Goal: Find specific page/section: Find specific page/section

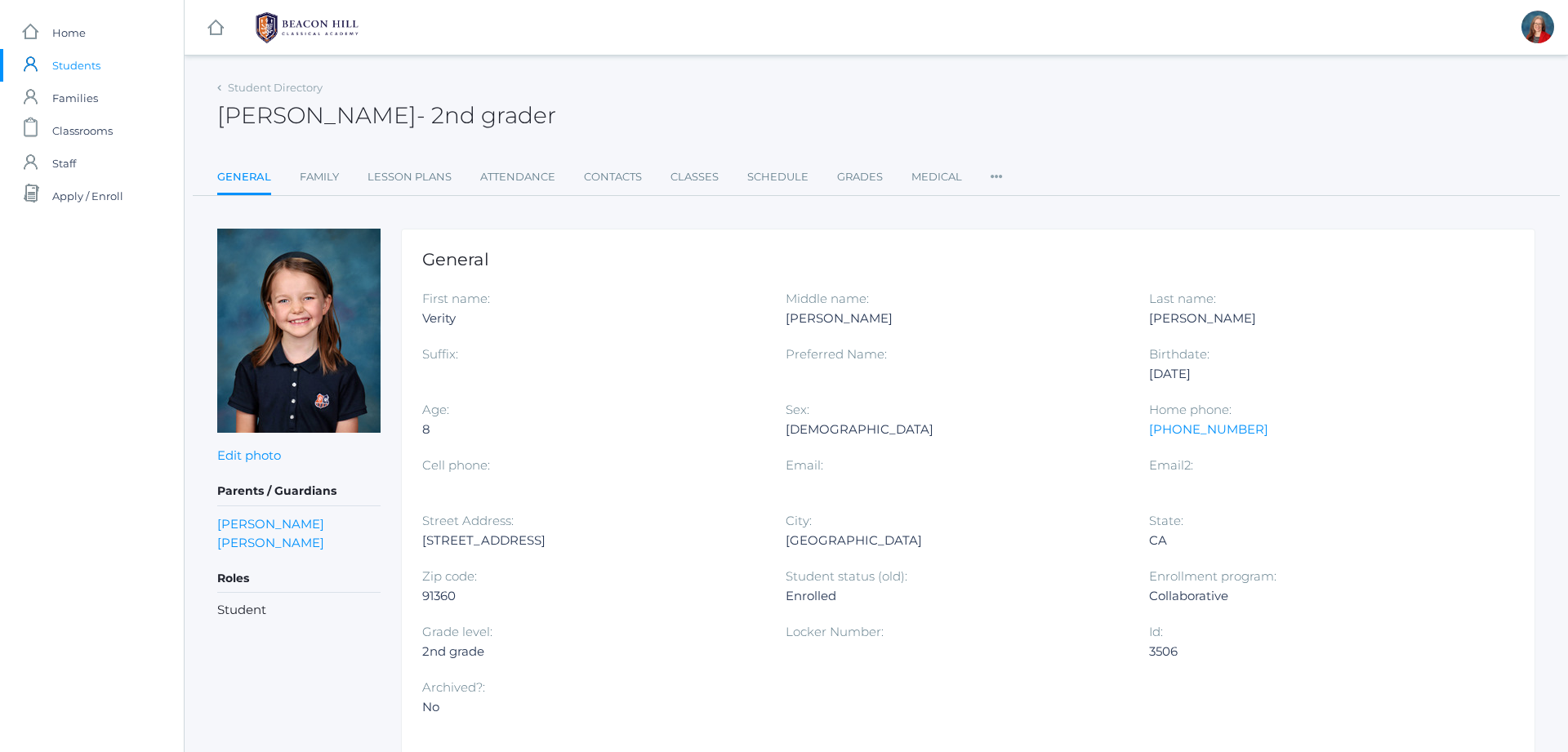
click at [89, 69] on span "Students" at bounding box center [76, 65] width 48 height 33
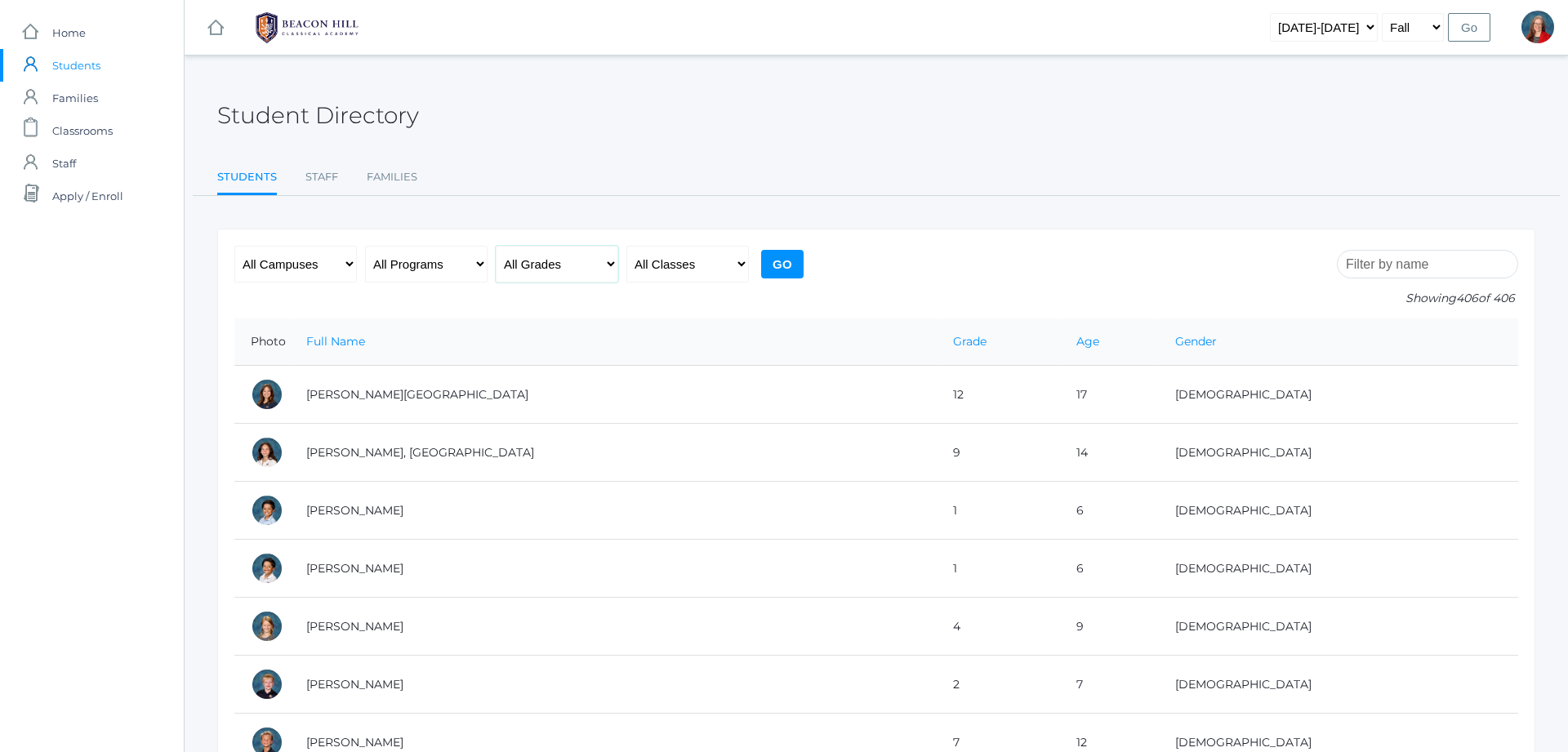
click at [496, 246] on select "All Grades Grammar - Kindergarten - 1st Grade - 2nd Grade - 3rd Grade - 4th Gra…" at bounding box center [557, 264] width 122 height 37
select select "10"
click option "- 10th Grade" at bounding box center [0, 0] width 0 height 0
click at [786, 265] on input "Go" at bounding box center [782, 264] width 42 height 29
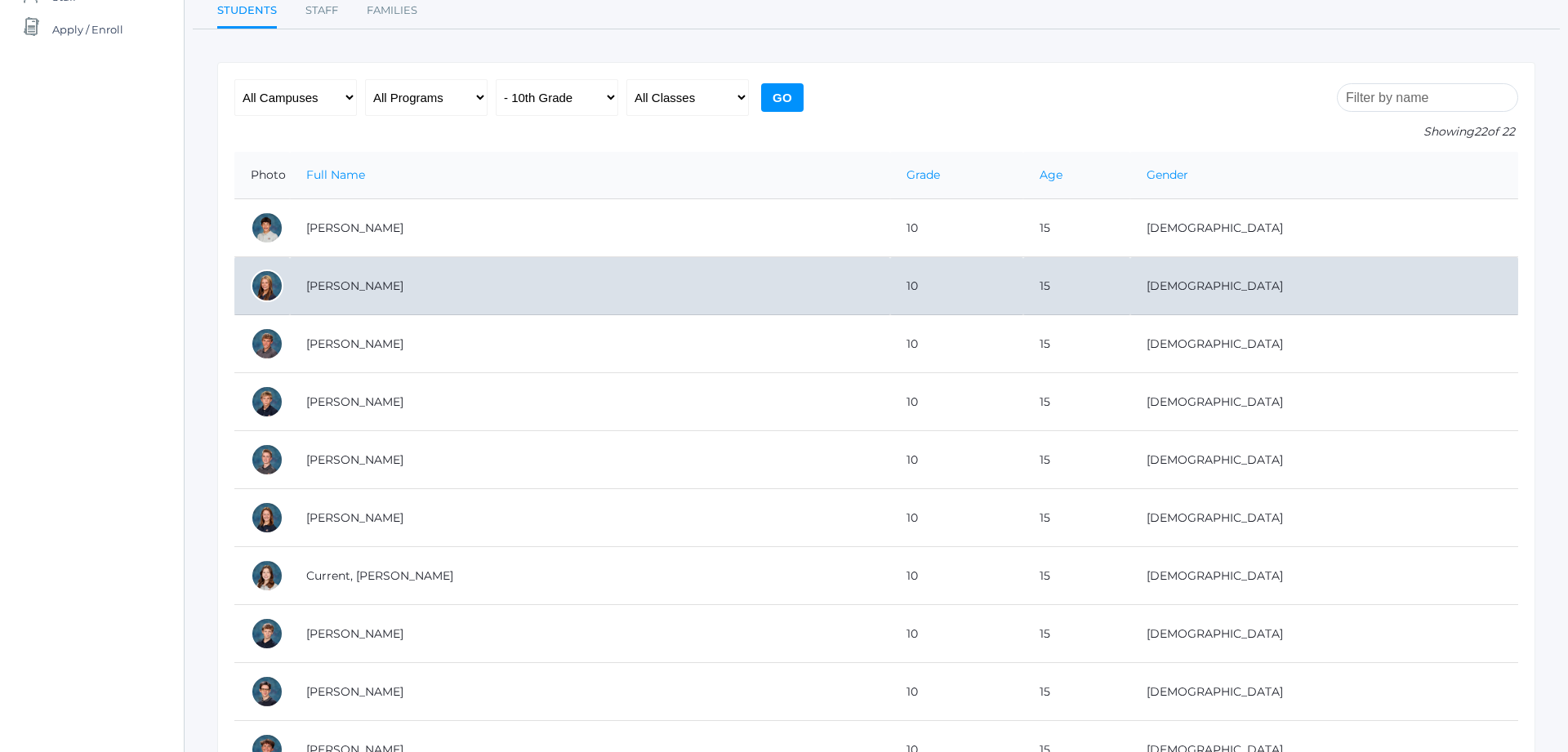
scroll to position [333, 0]
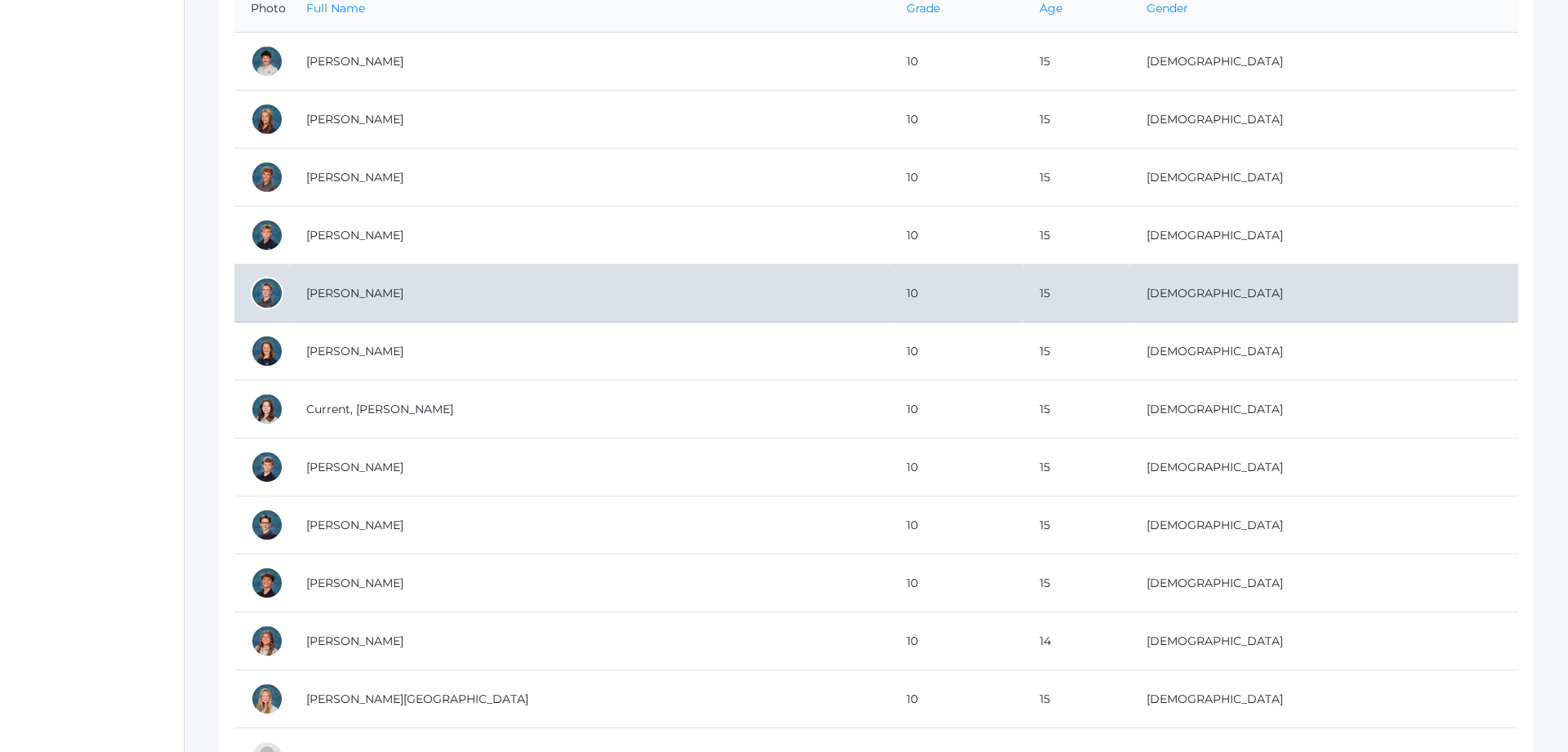
click at [269, 292] on div at bounding box center [267, 293] width 33 height 33
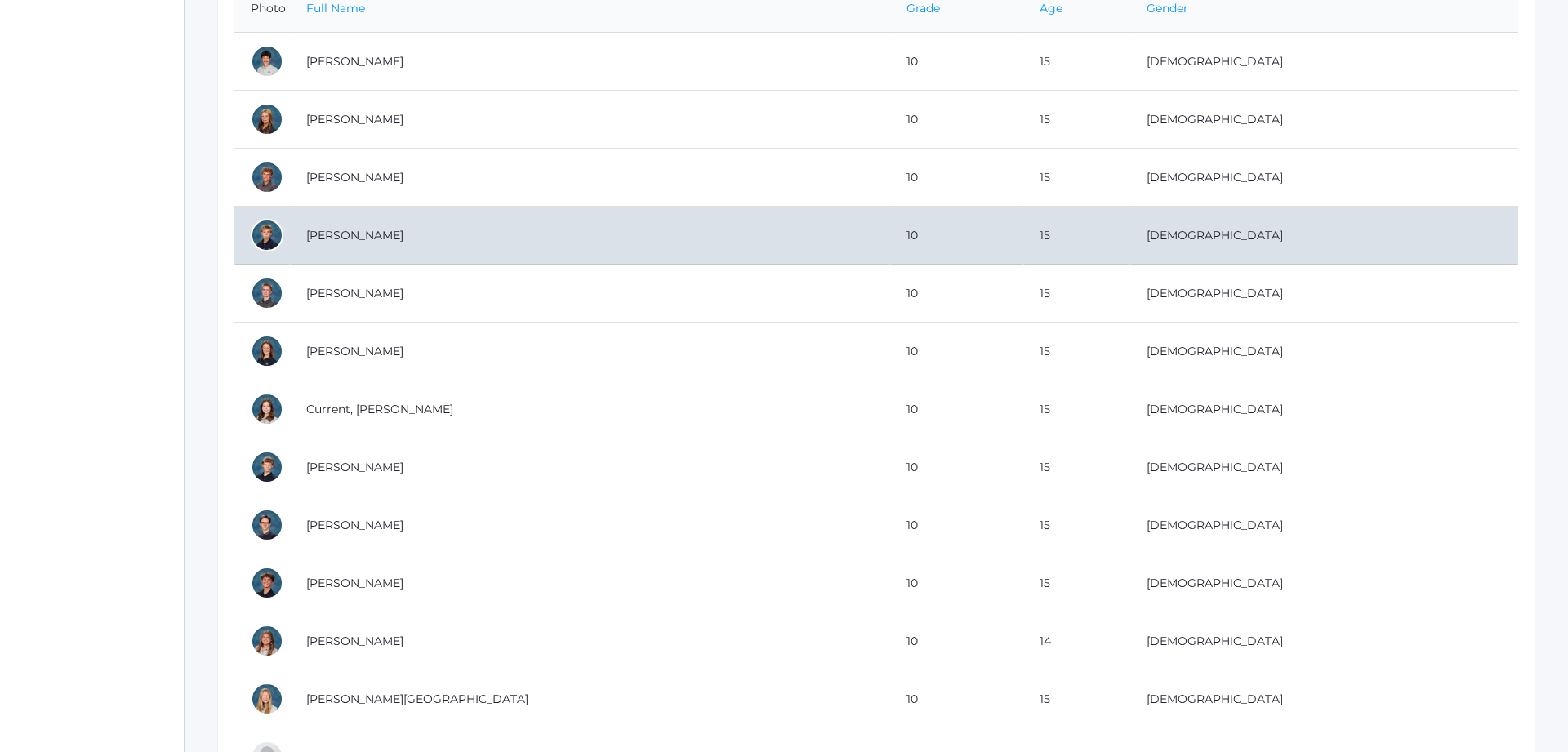
click at [256, 234] on div at bounding box center [267, 235] width 33 height 33
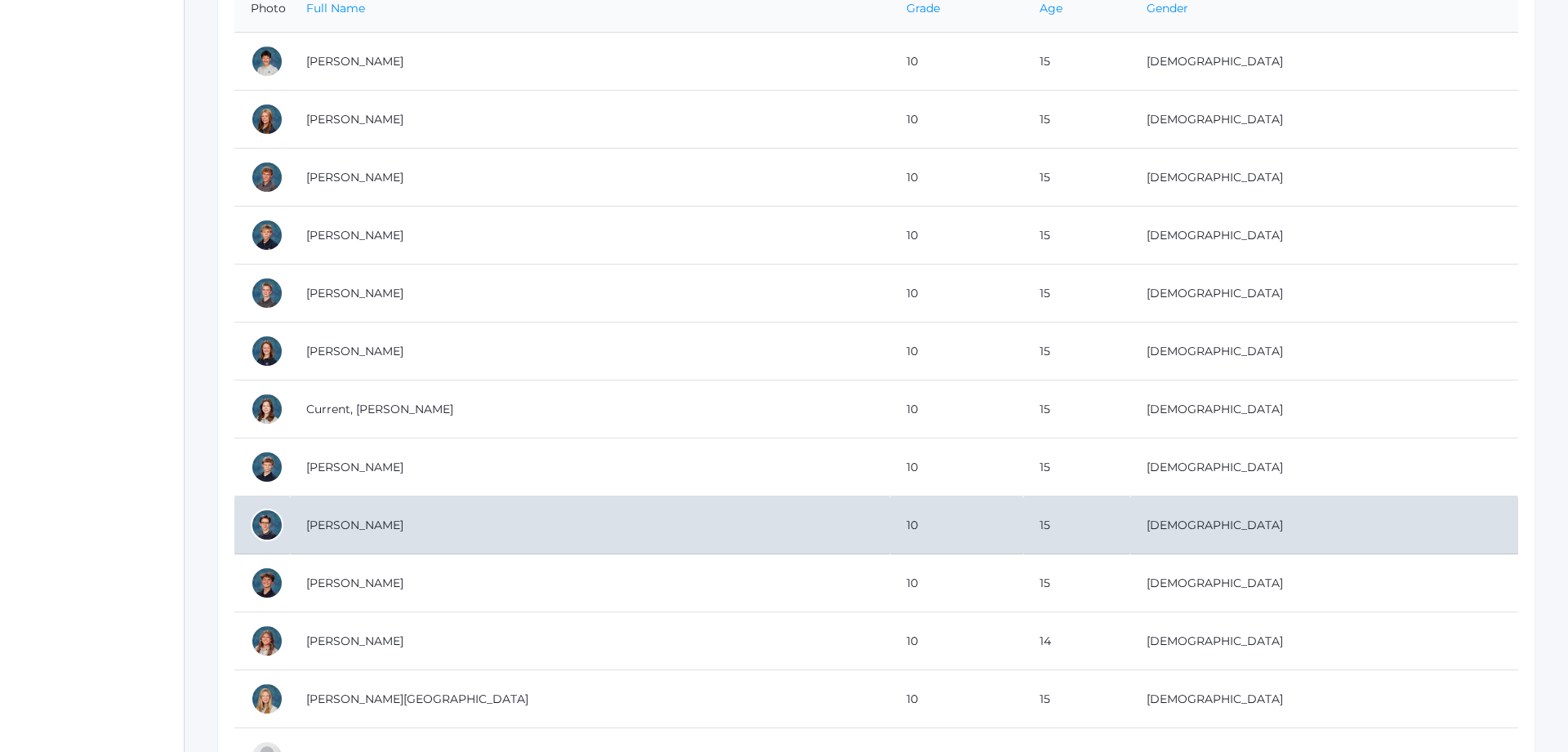
click at [257, 514] on div at bounding box center [267, 525] width 33 height 33
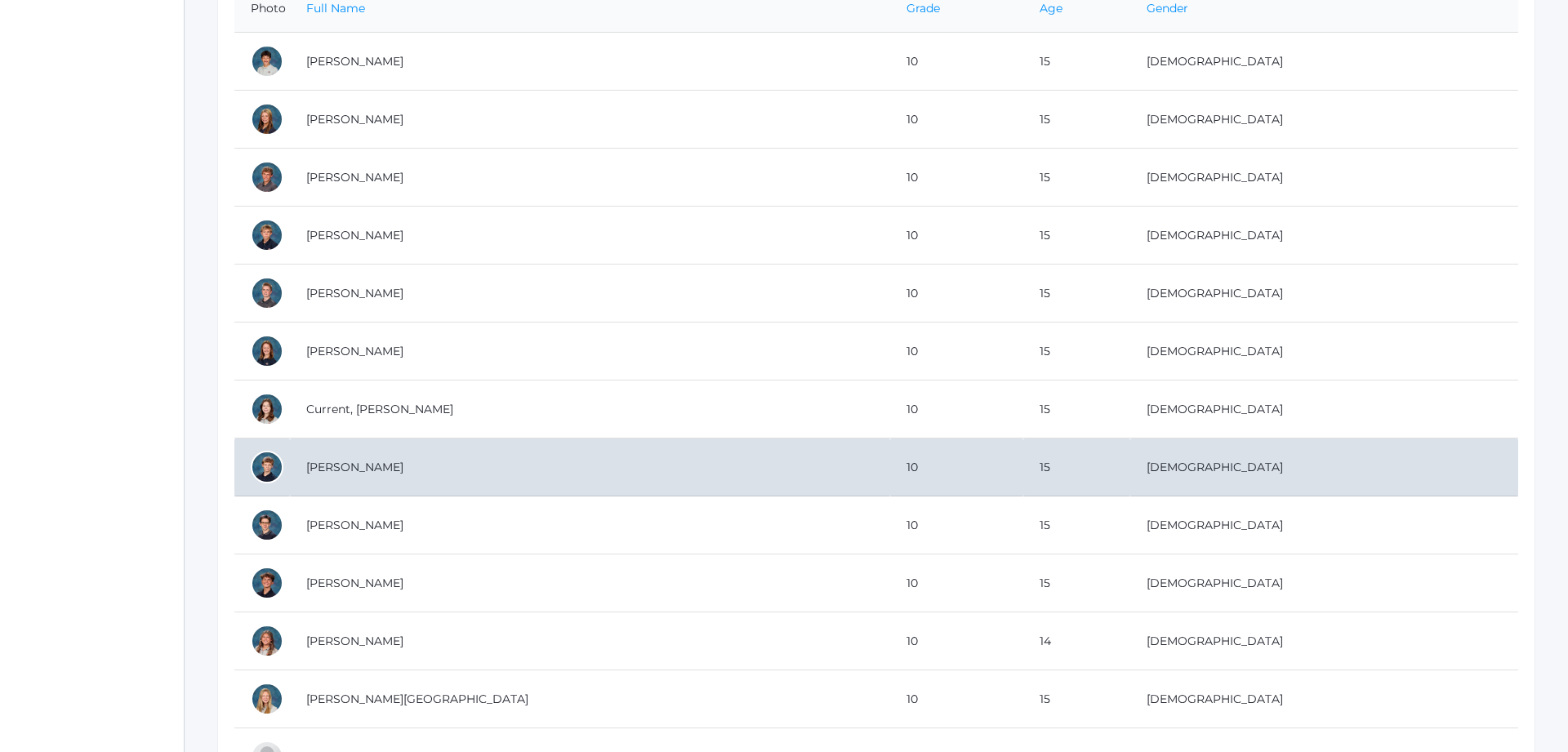
click at [333, 466] on td "Cushing, Ethan" at bounding box center [589, 467] width 600 height 58
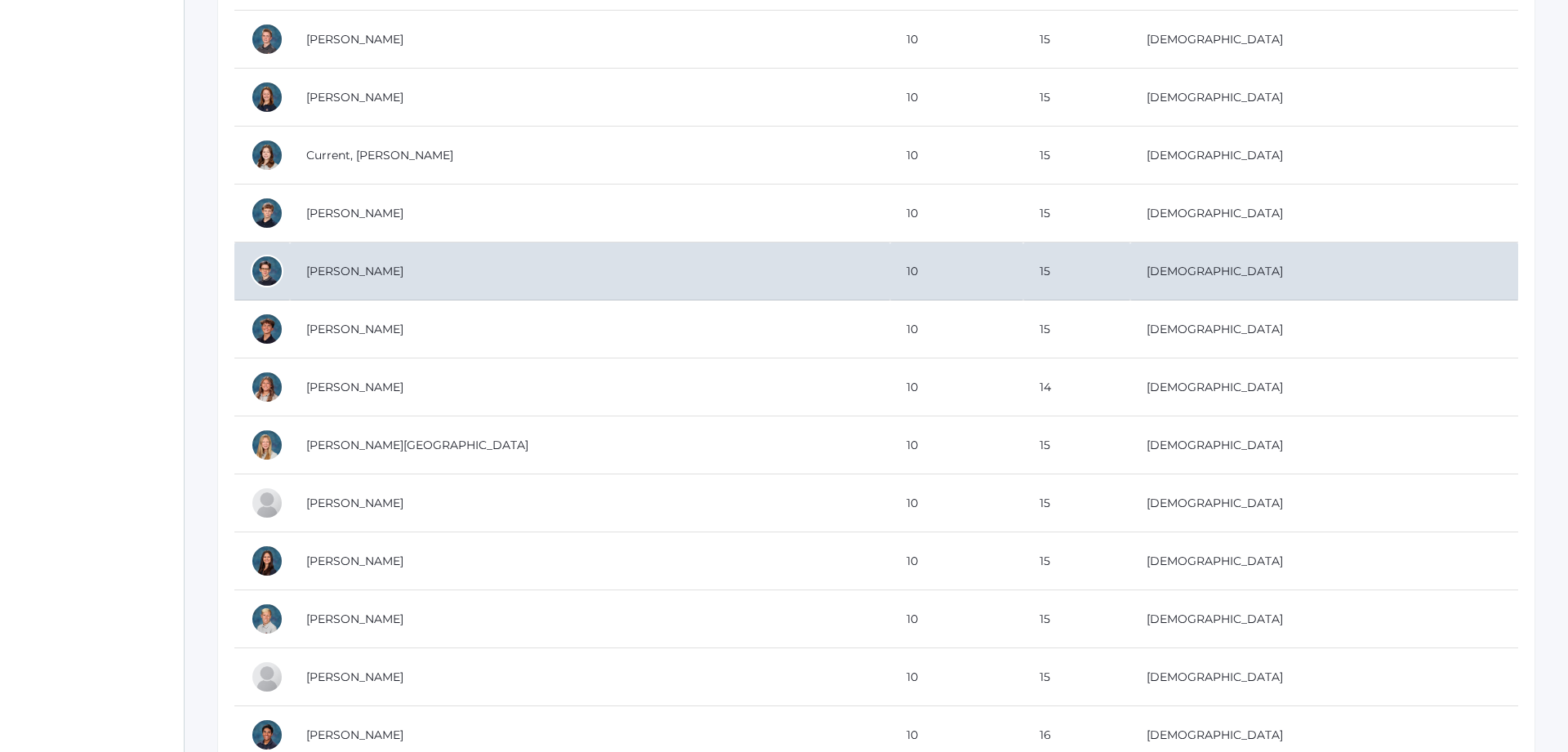
scroll to position [666, 0]
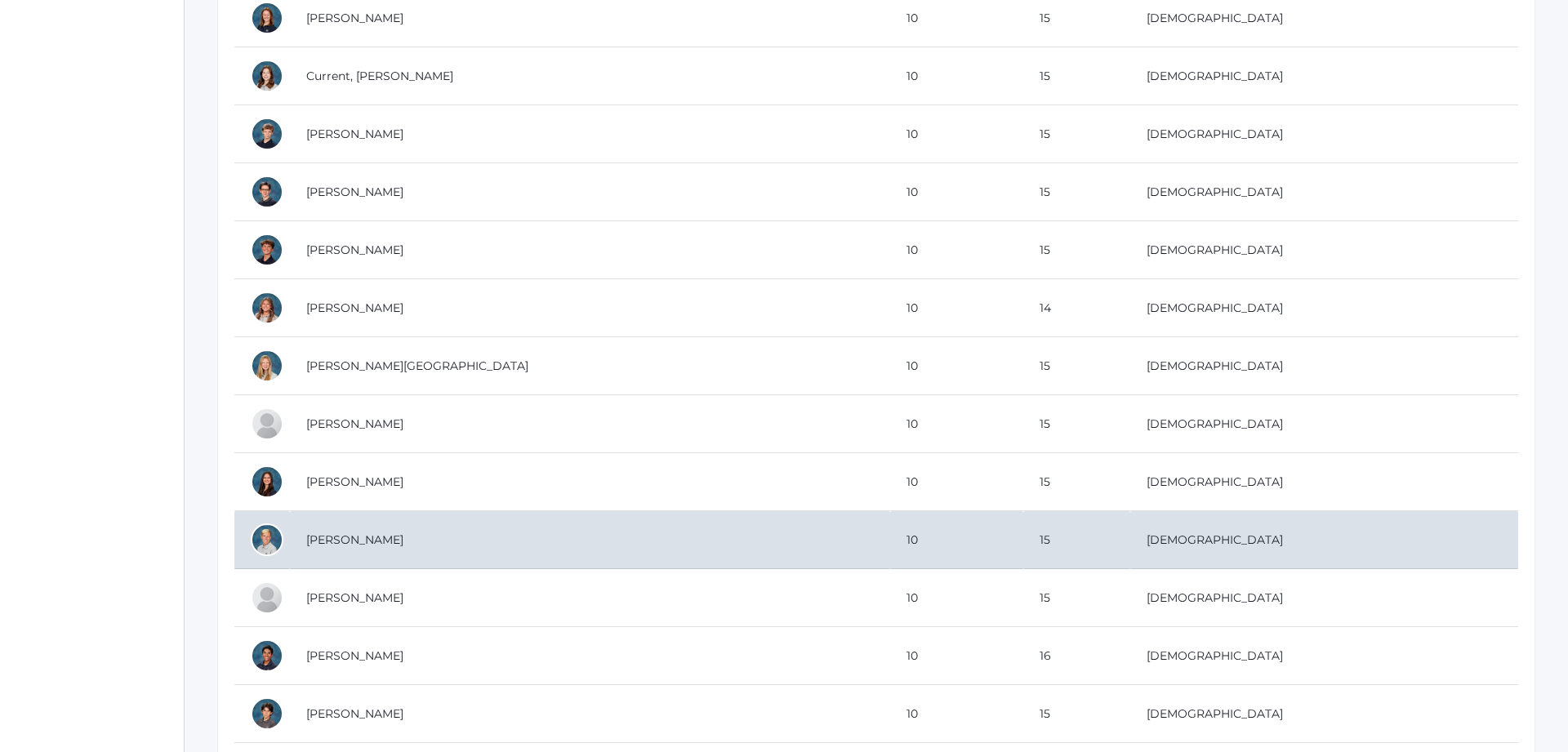
click at [287, 528] on td at bounding box center [262, 540] width 56 height 58
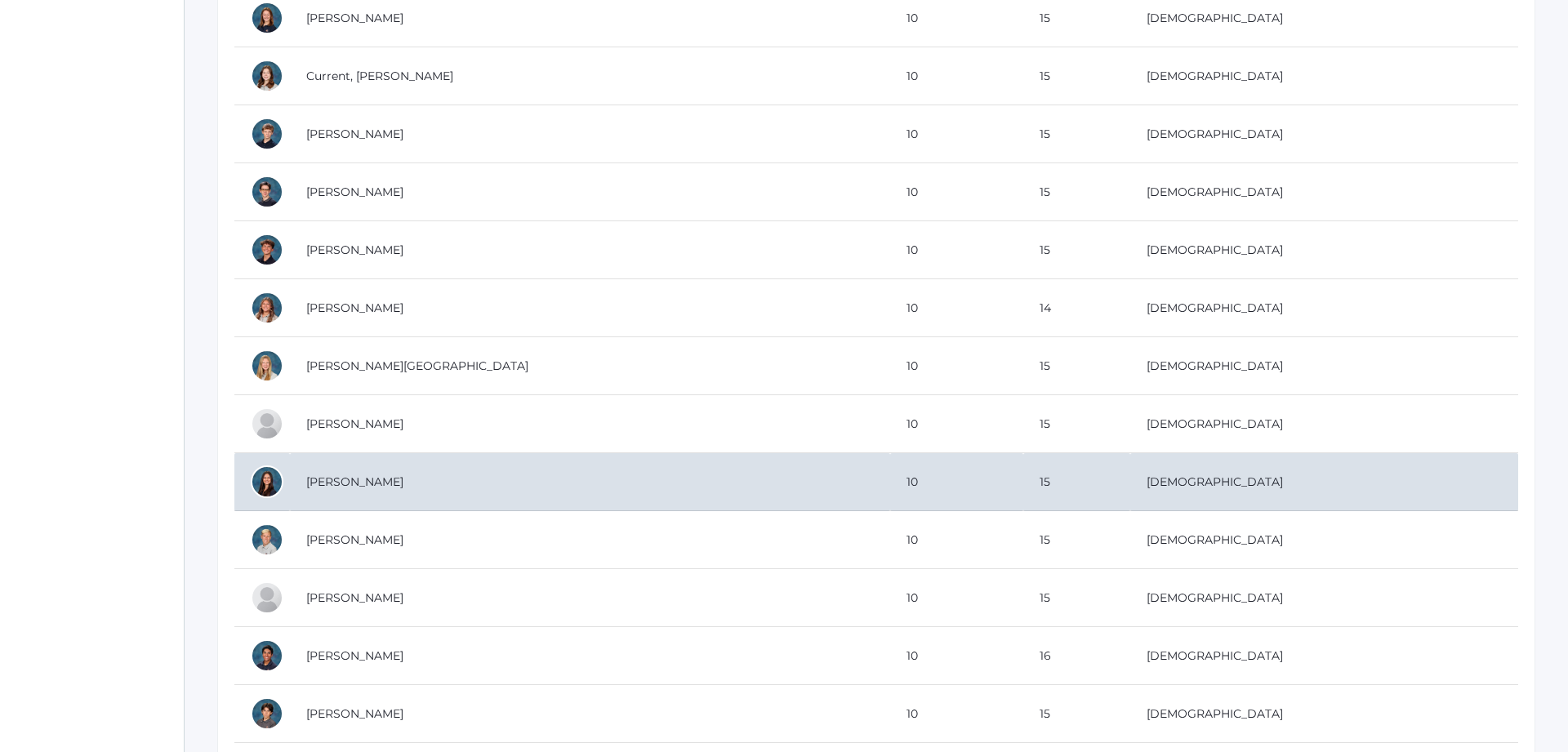
click at [265, 484] on div at bounding box center [267, 481] width 33 height 33
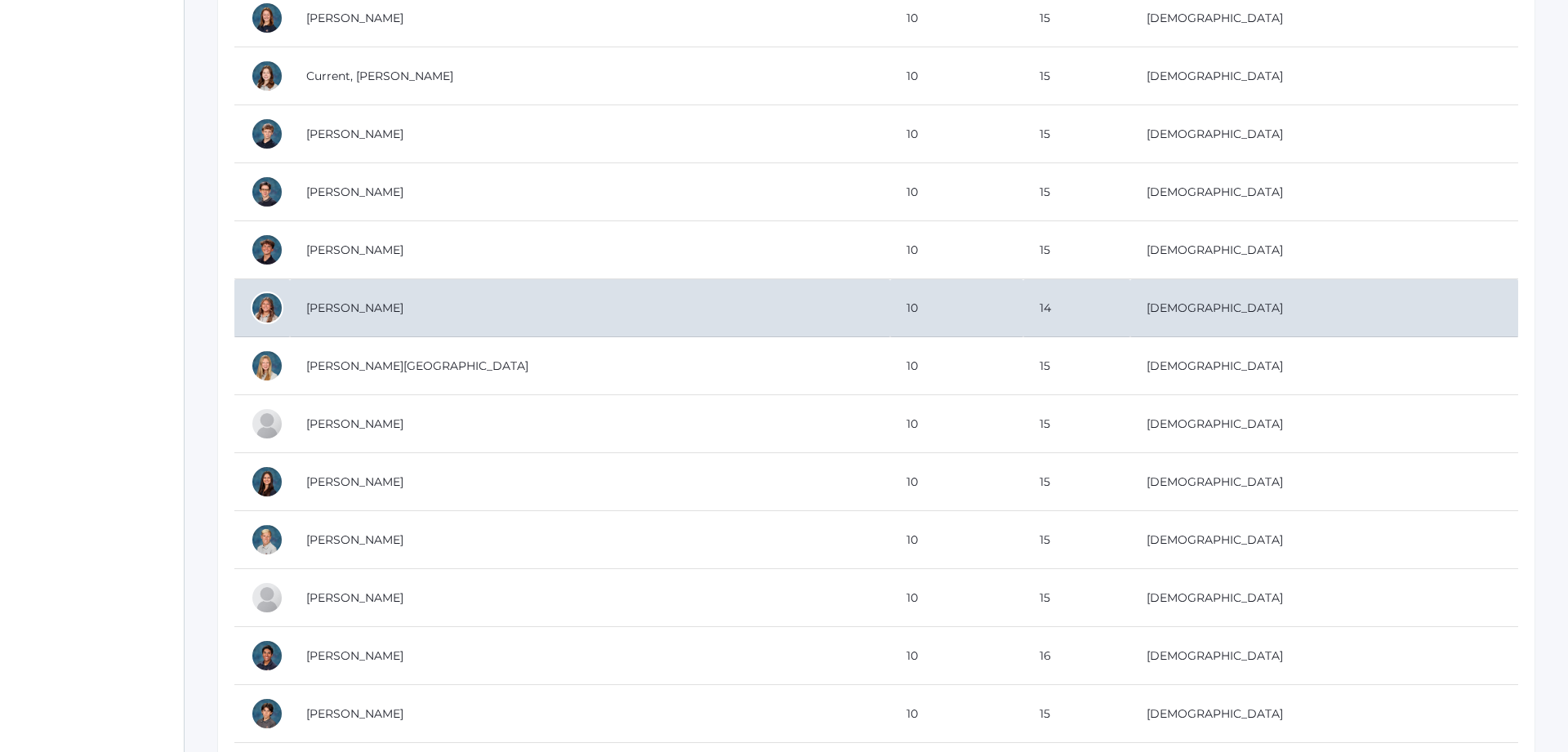
scroll to position [966, 0]
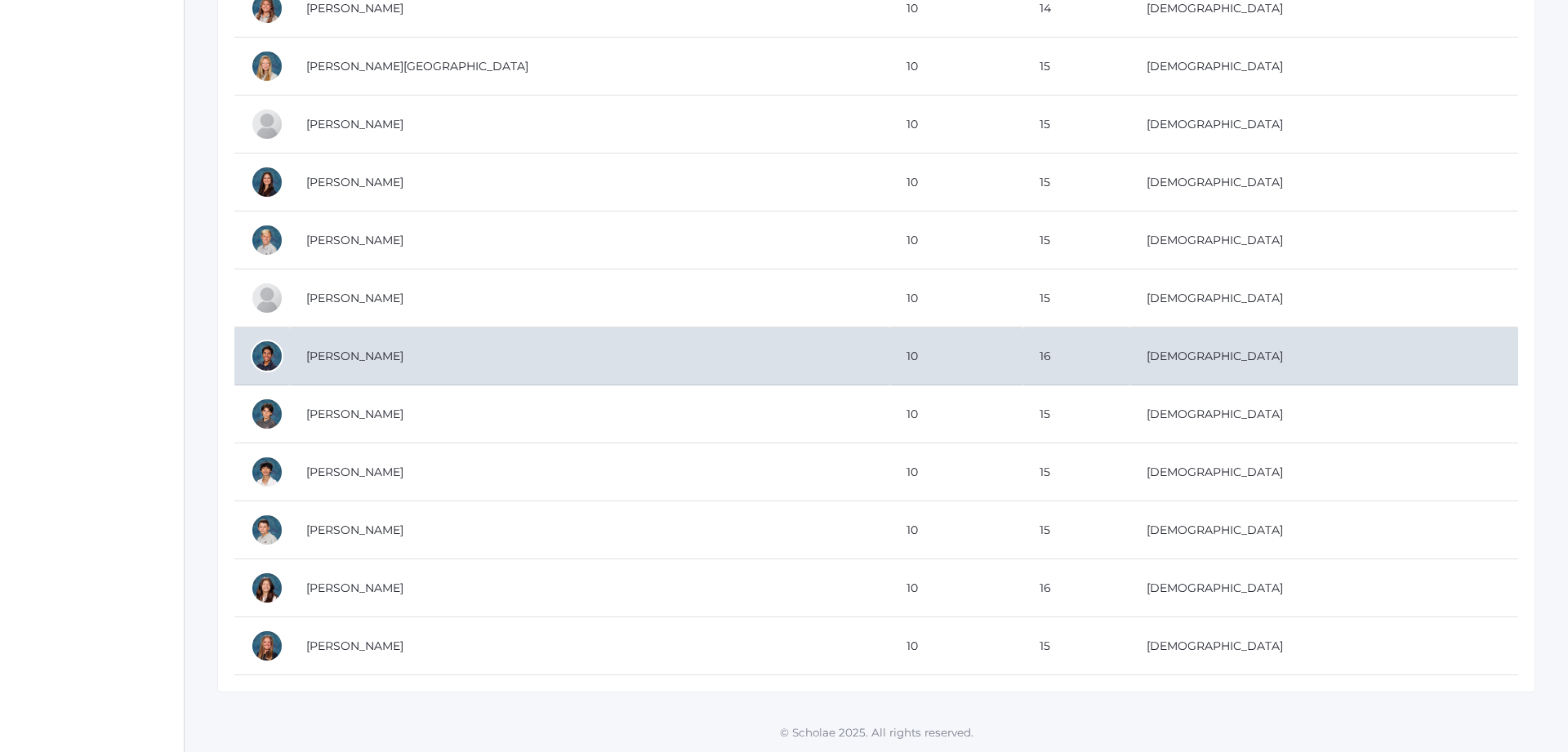
click at [262, 357] on div at bounding box center [267, 356] width 33 height 33
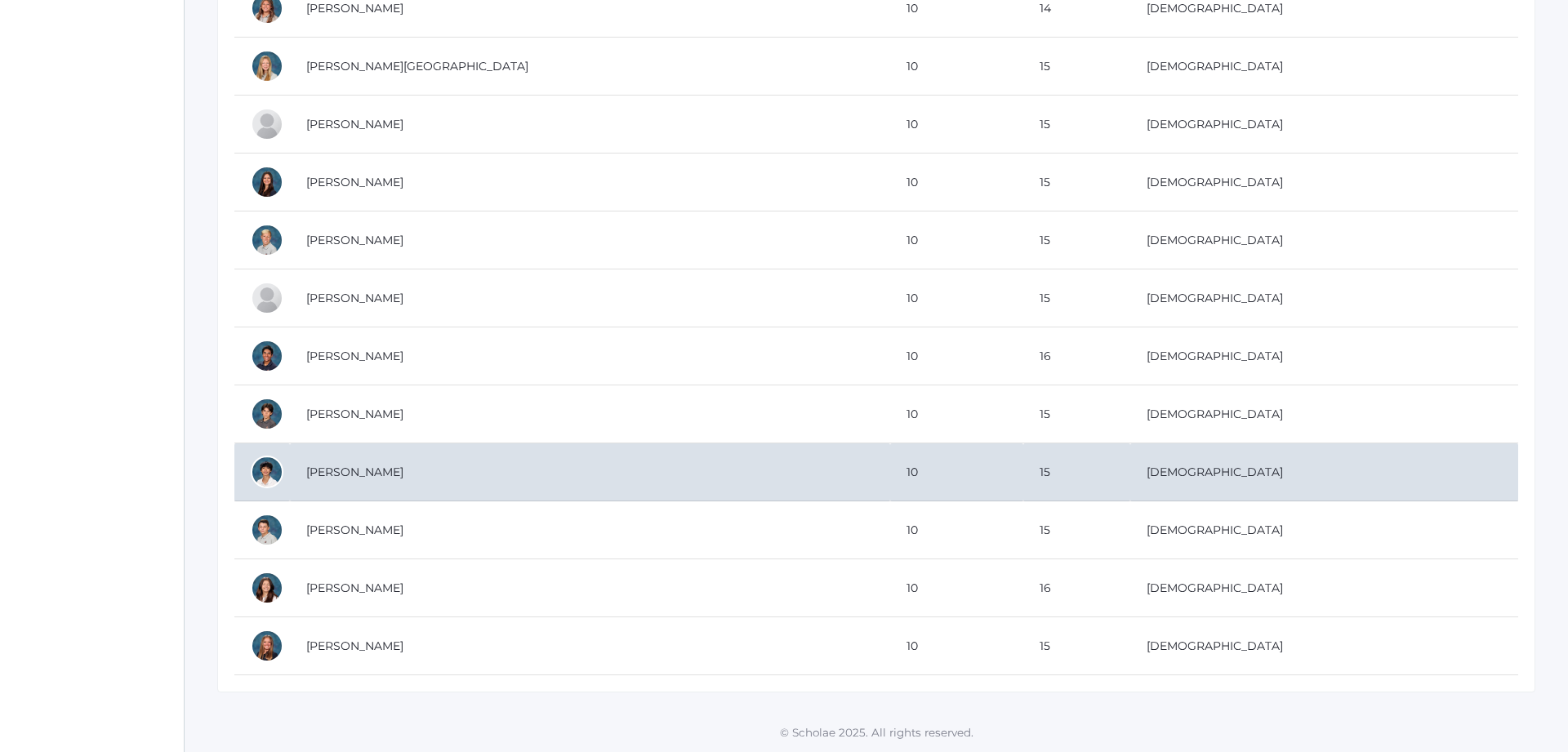
click at [259, 480] on div at bounding box center [267, 472] width 33 height 33
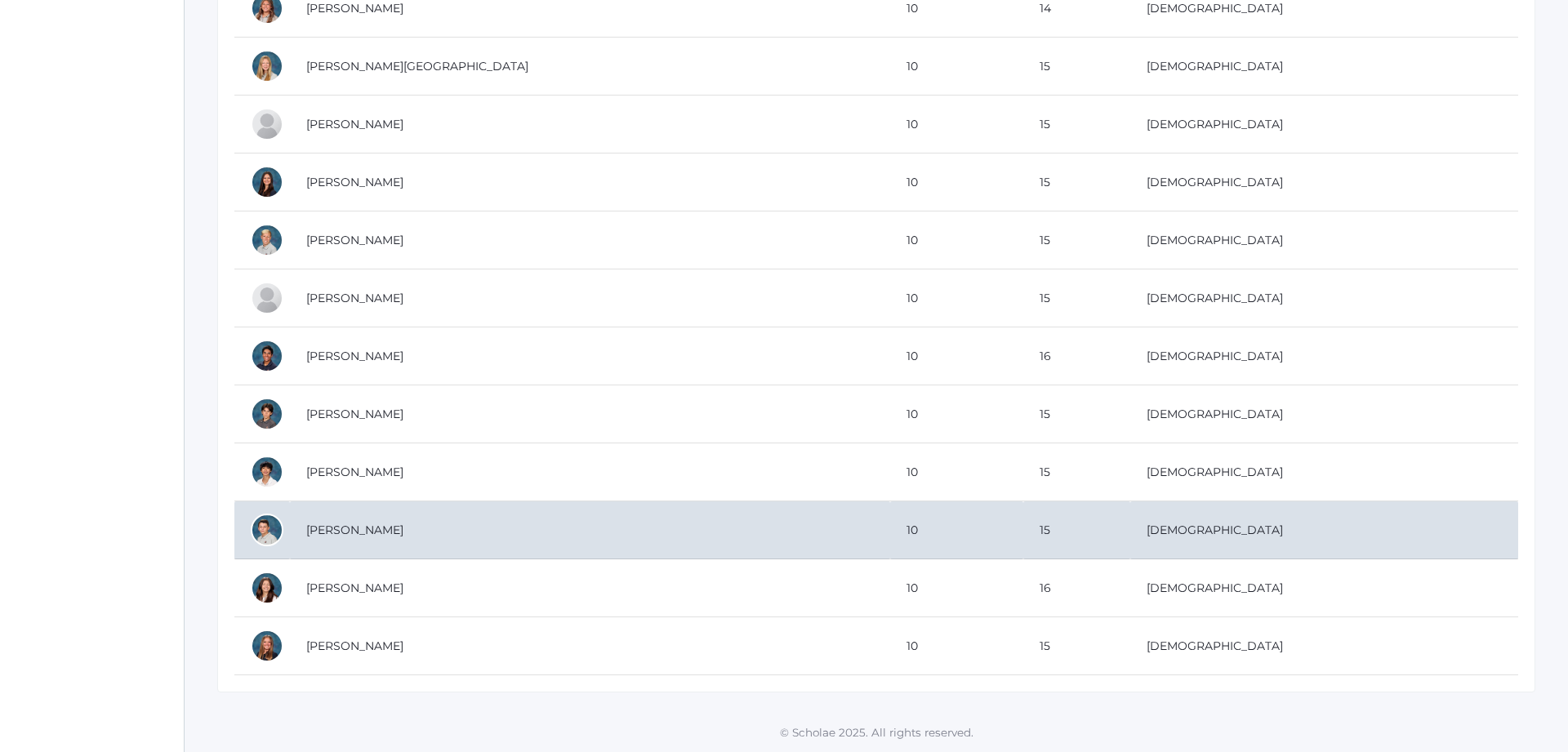
click at [270, 528] on div at bounding box center [267, 530] width 33 height 33
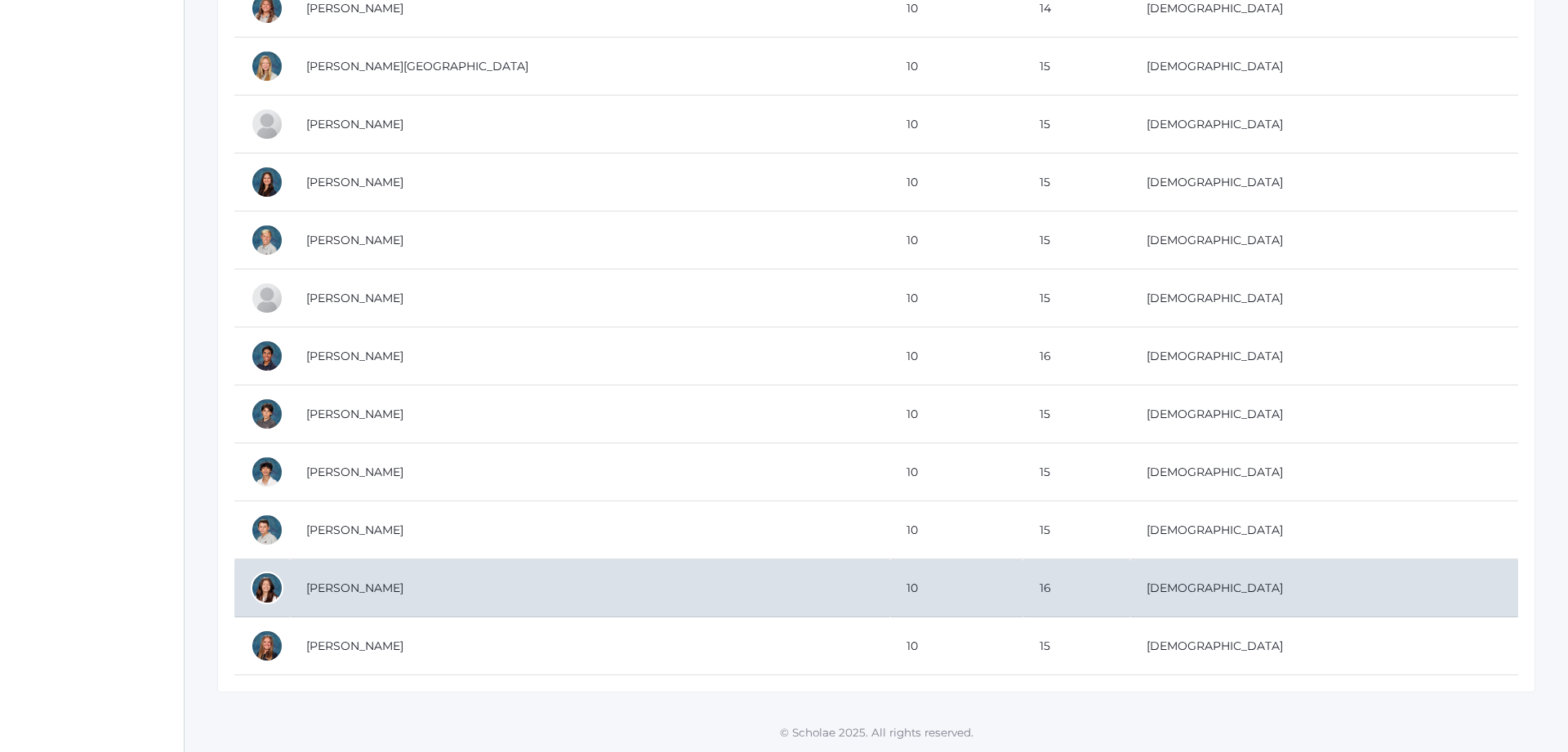
click at [264, 583] on div at bounding box center [267, 588] width 33 height 33
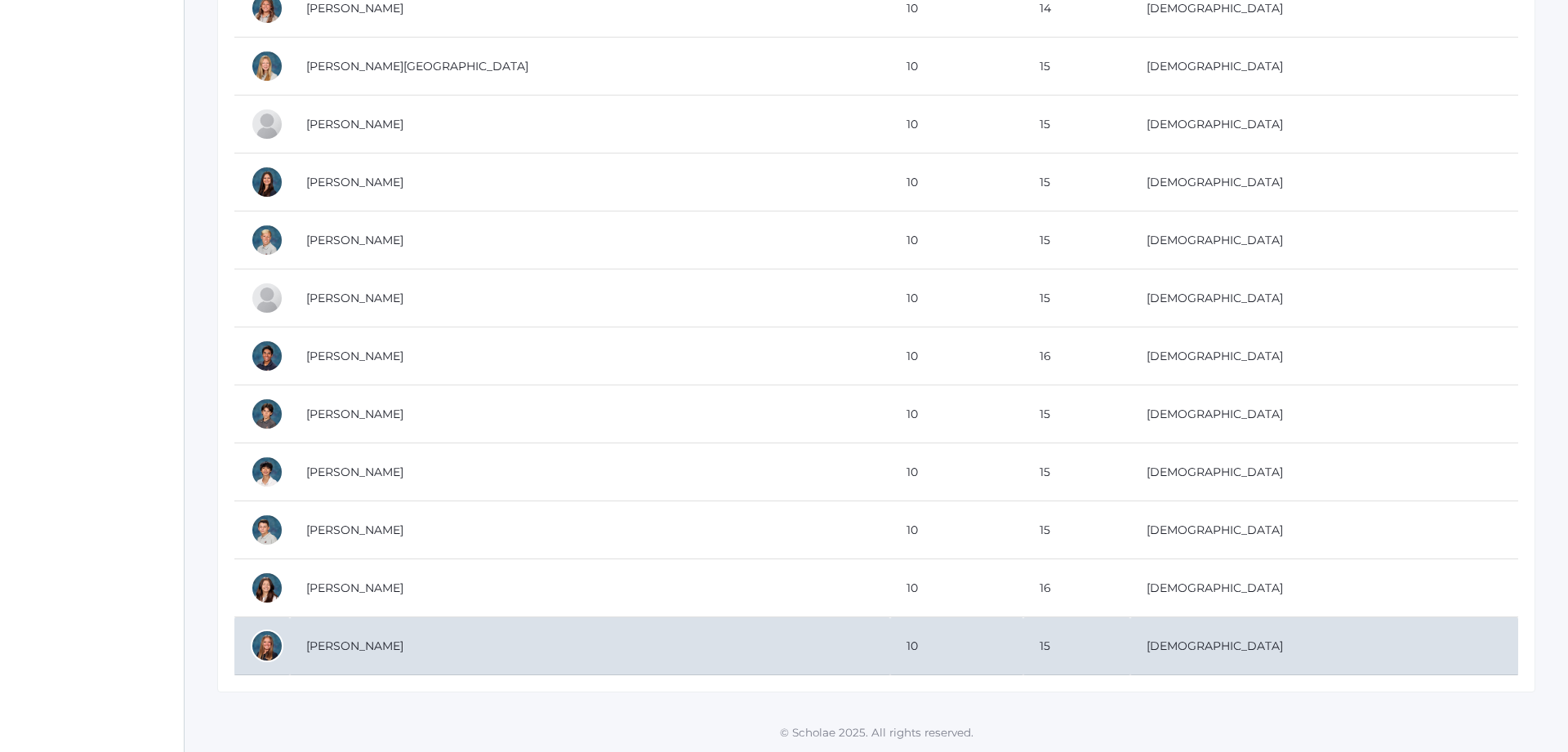
click at [272, 648] on div at bounding box center [267, 646] width 33 height 33
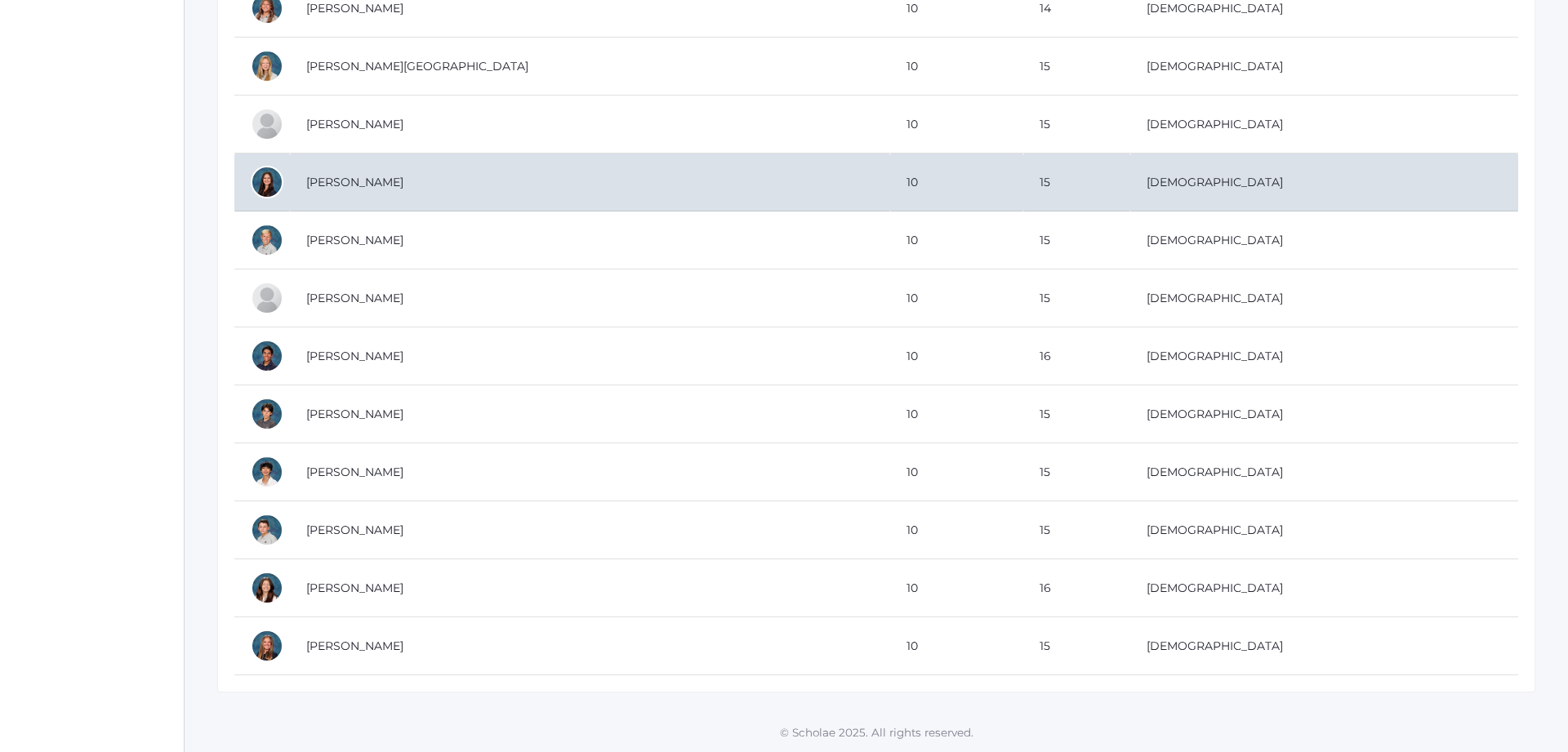
scroll to position [466, 0]
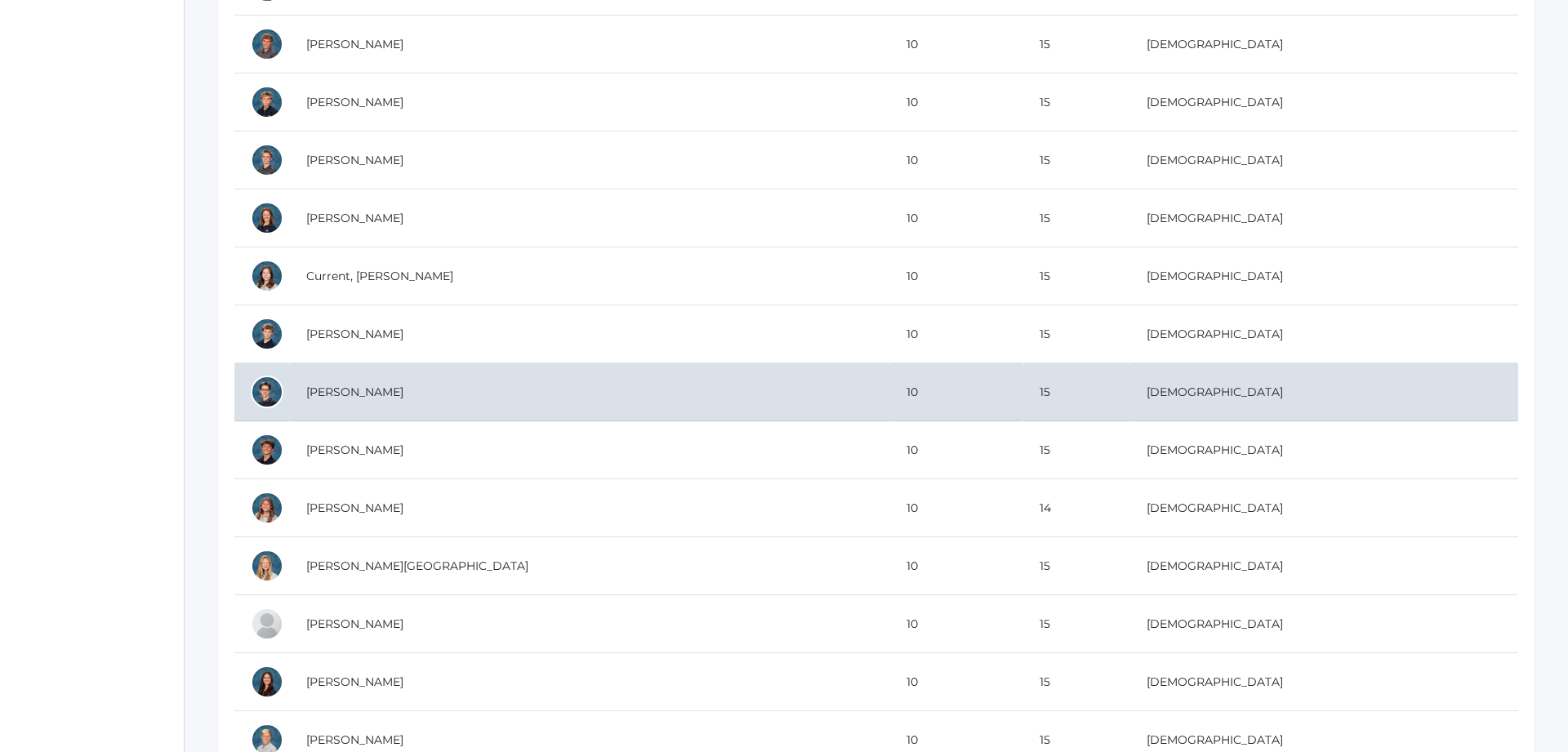
click at [258, 392] on div at bounding box center [267, 392] width 33 height 33
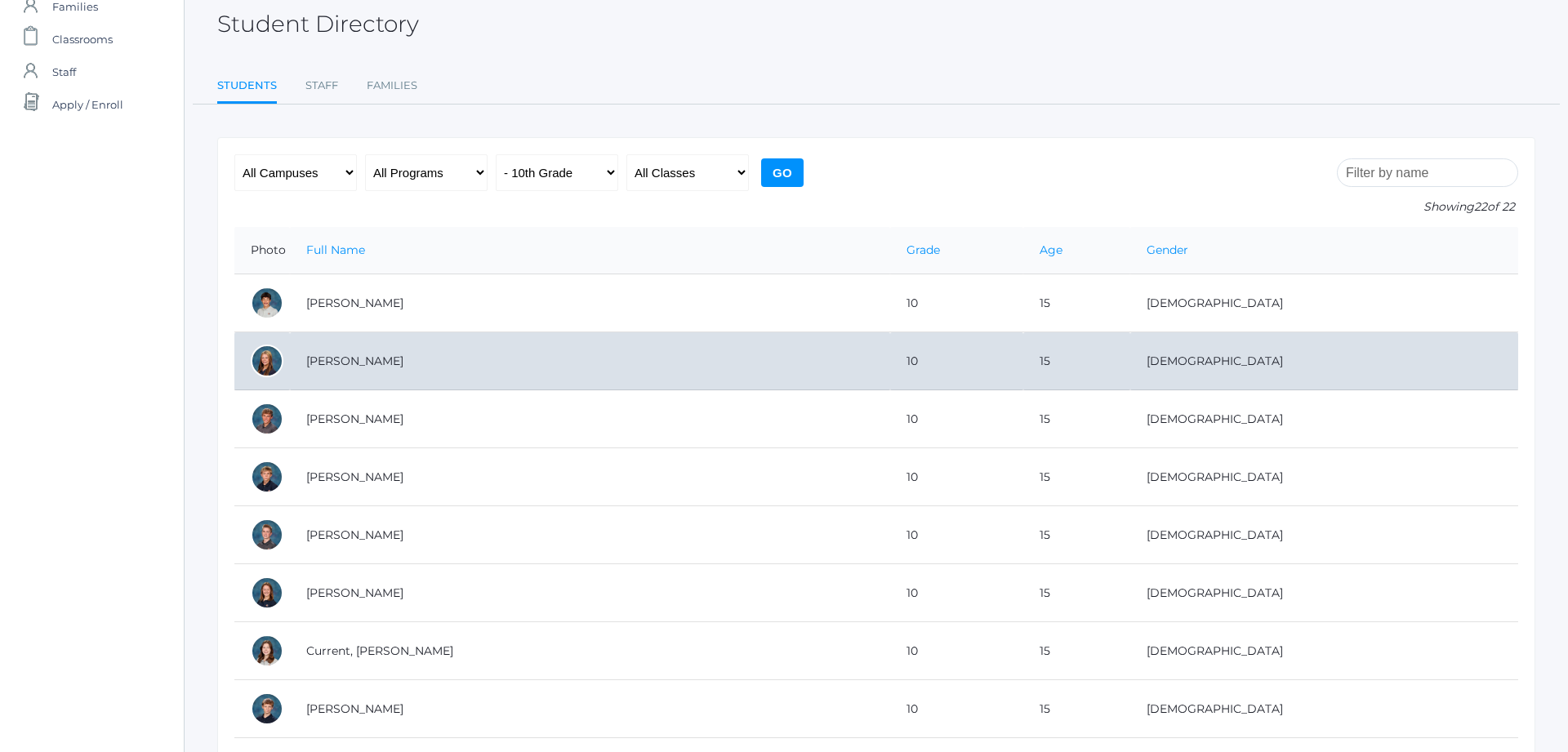
scroll to position [167, 0]
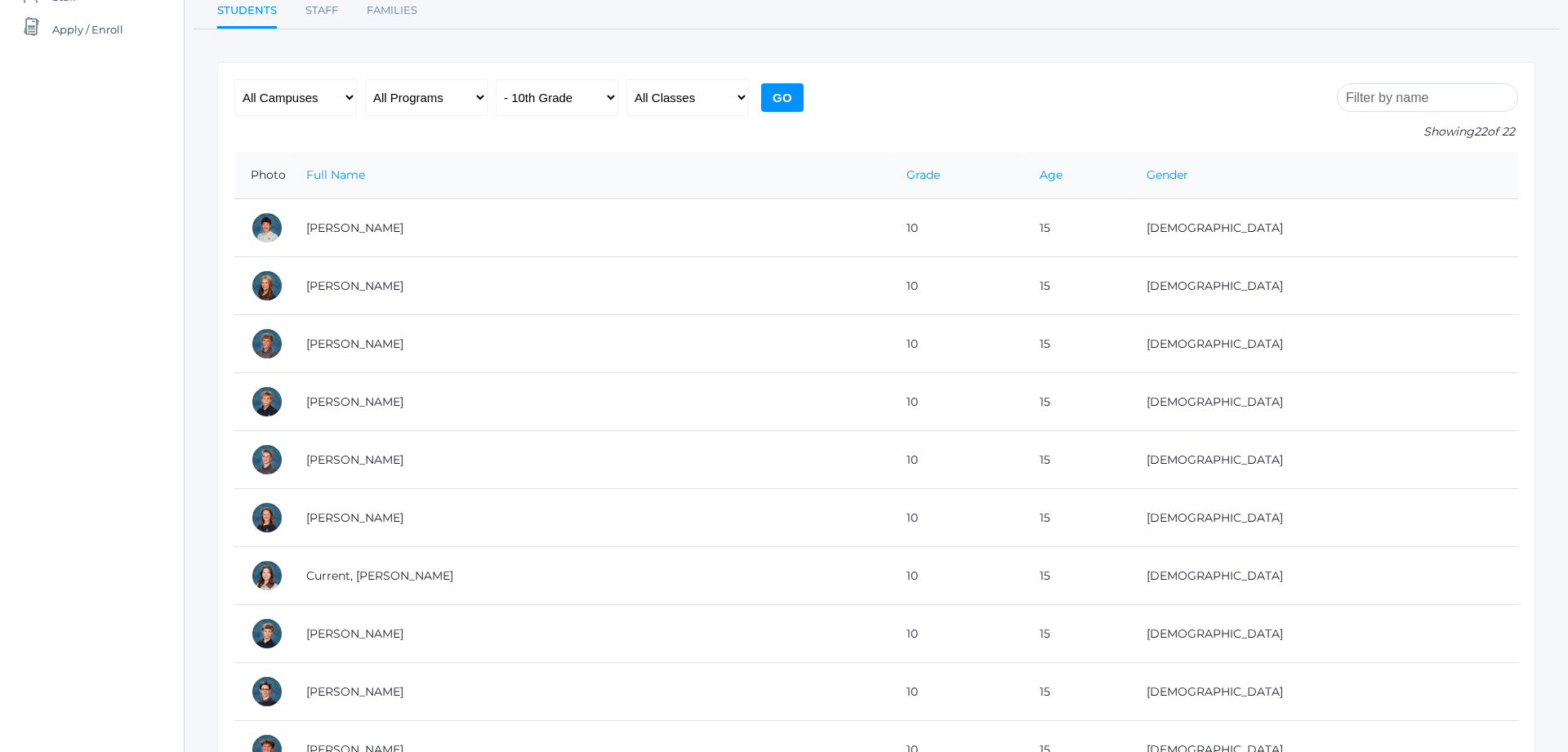
drag, startPoint x: 655, startPoint y: 427, endPoint x: 138, endPoint y: 266, distance: 541.5
click at [196, 239] on div "Student Directory Students Staff Families Students Staff Families Showing 22 of…" at bounding box center [876, 700] width 1383 height 1582
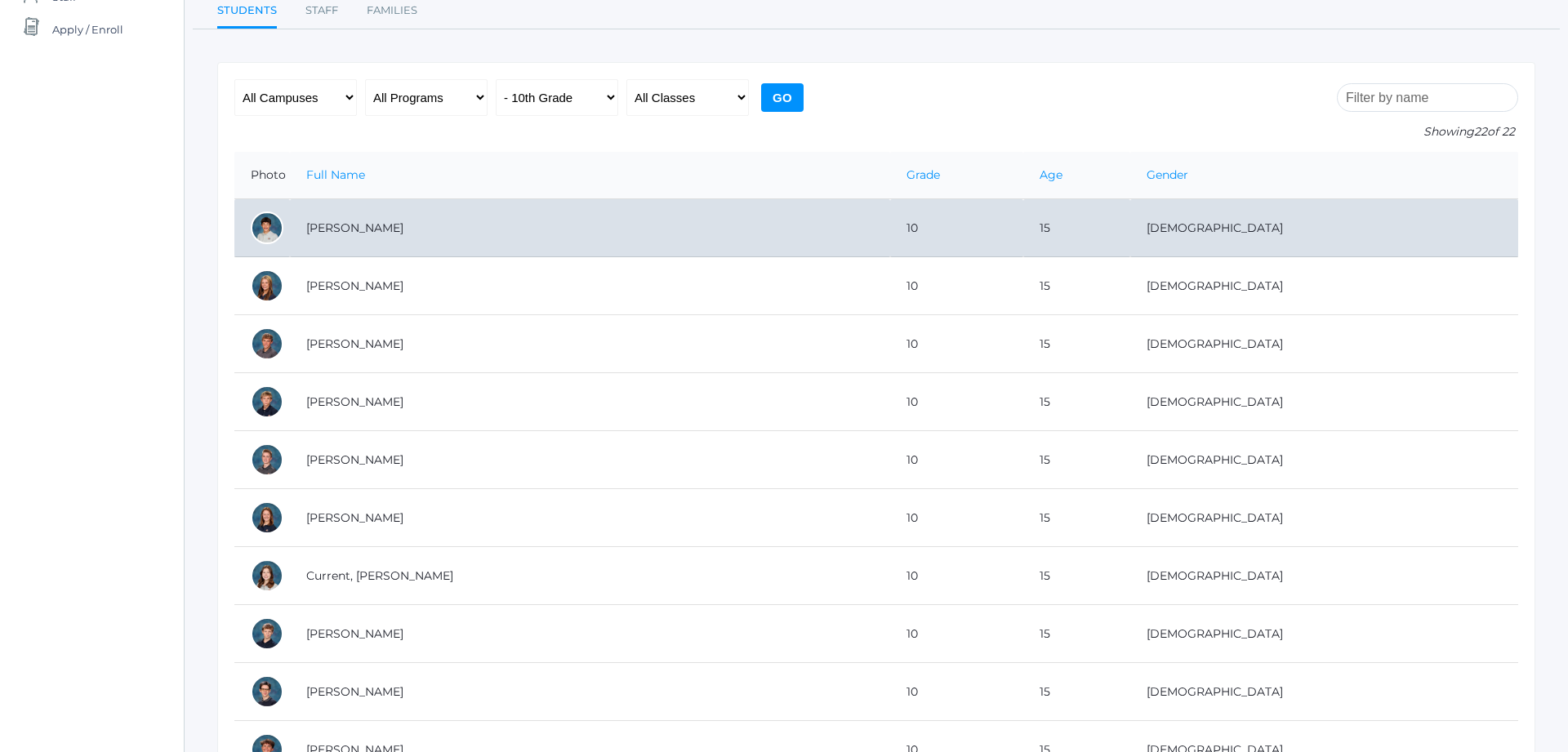
click at [260, 225] on div at bounding box center [267, 228] width 33 height 33
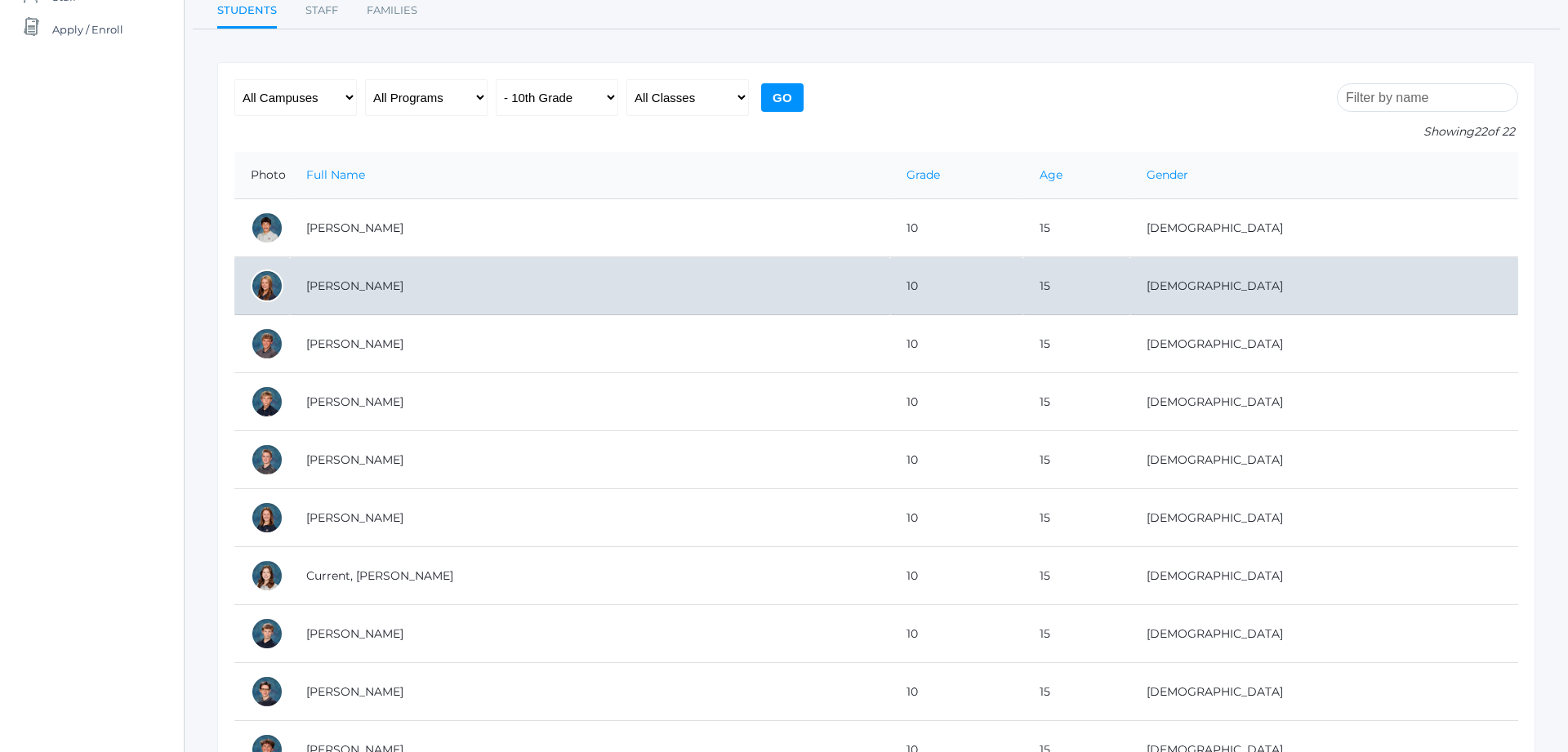
click at [258, 296] on div at bounding box center [267, 286] width 33 height 33
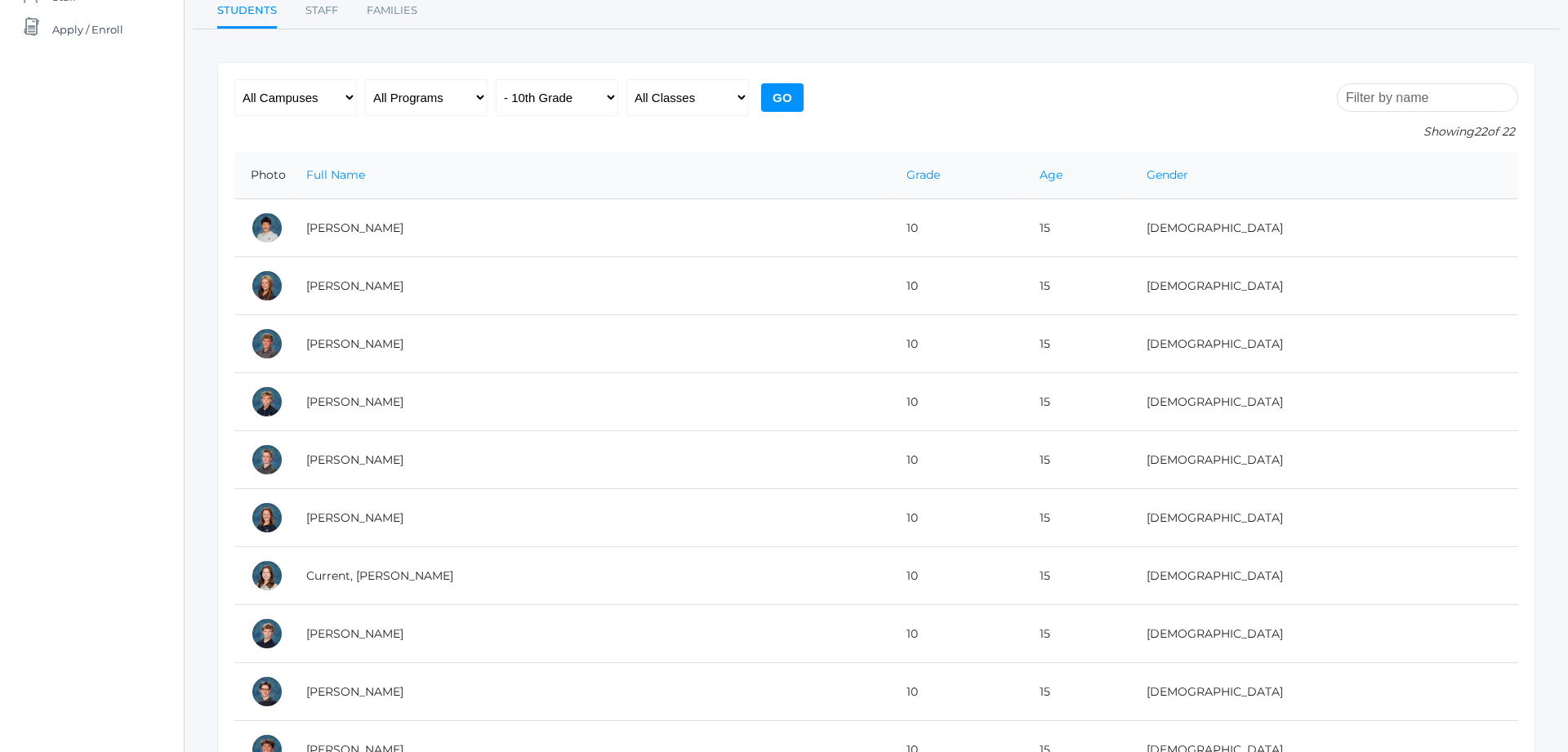
scroll to position [0, 0]
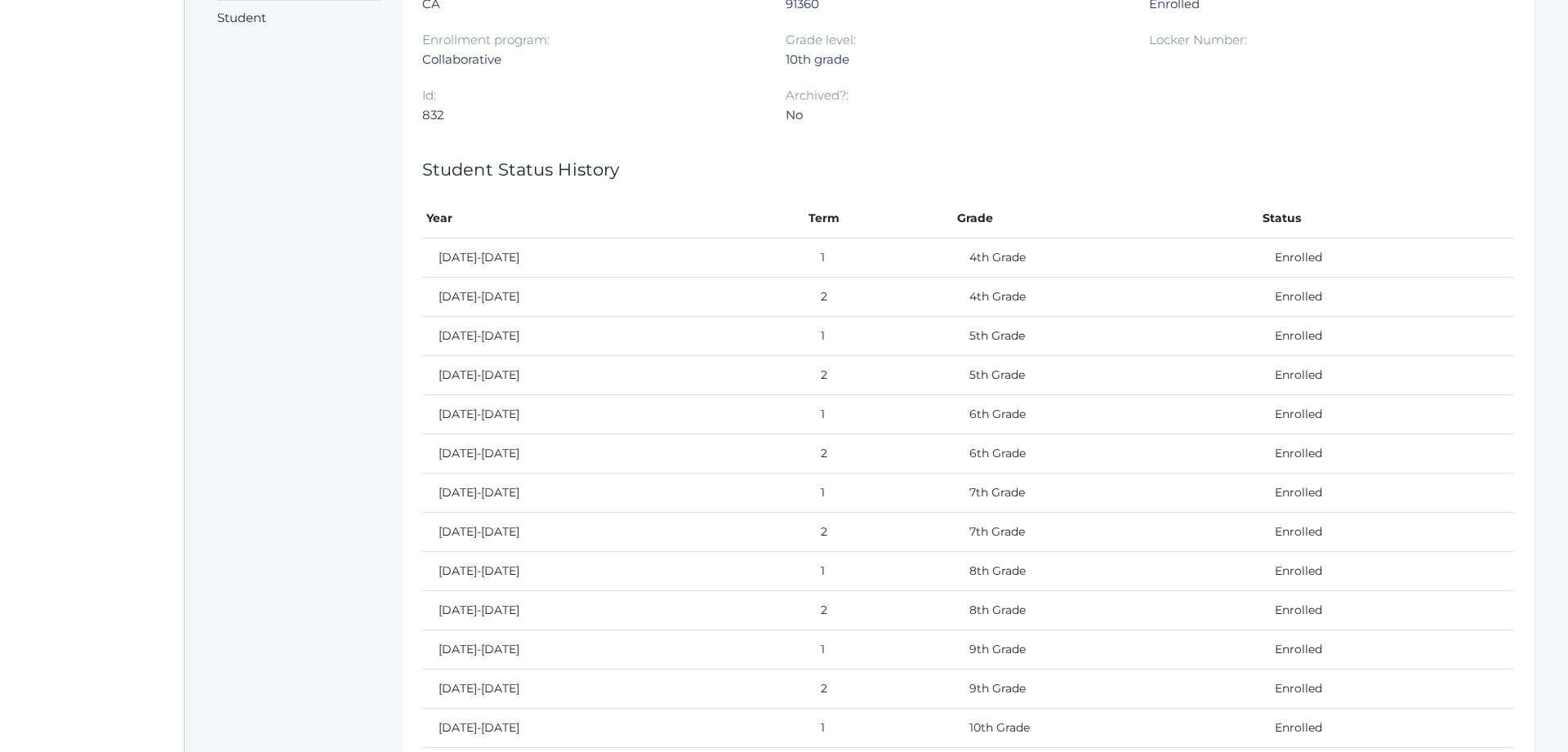
scroll to position [92, 0]
